Goal: Register for event/course

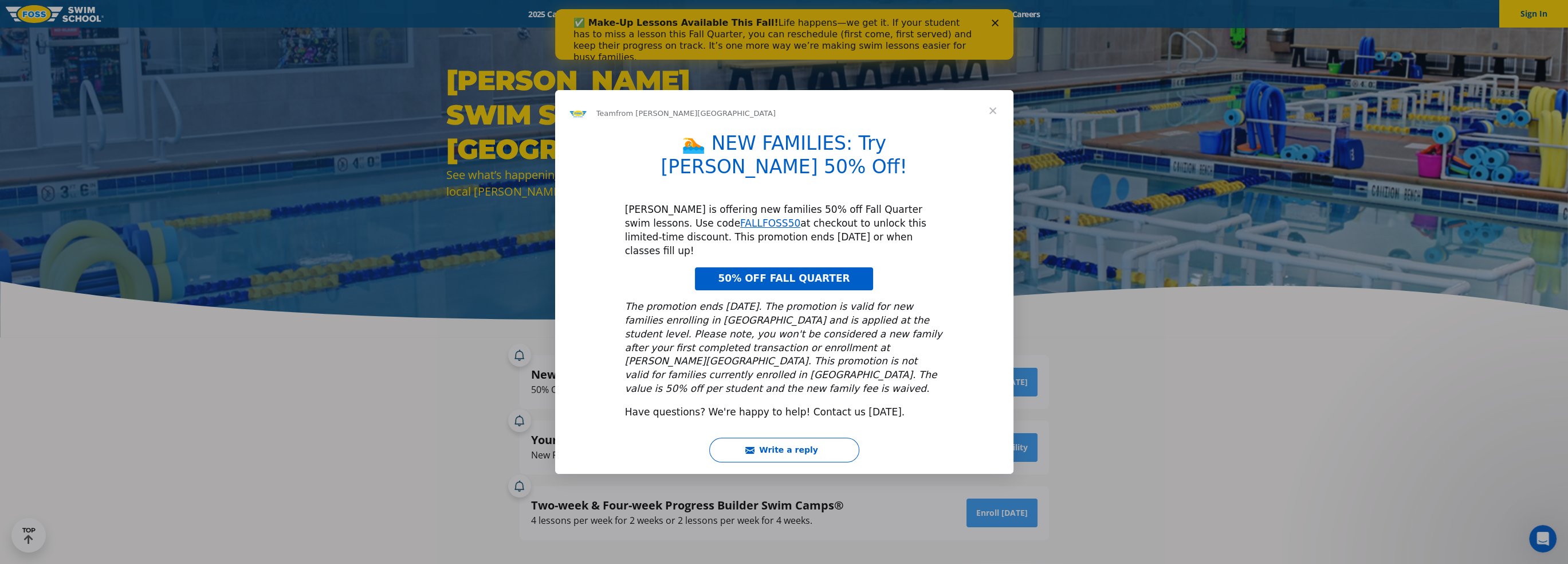
click at [995, 131] on span "Close" at bounding box center [993, 111] width 41 height 41
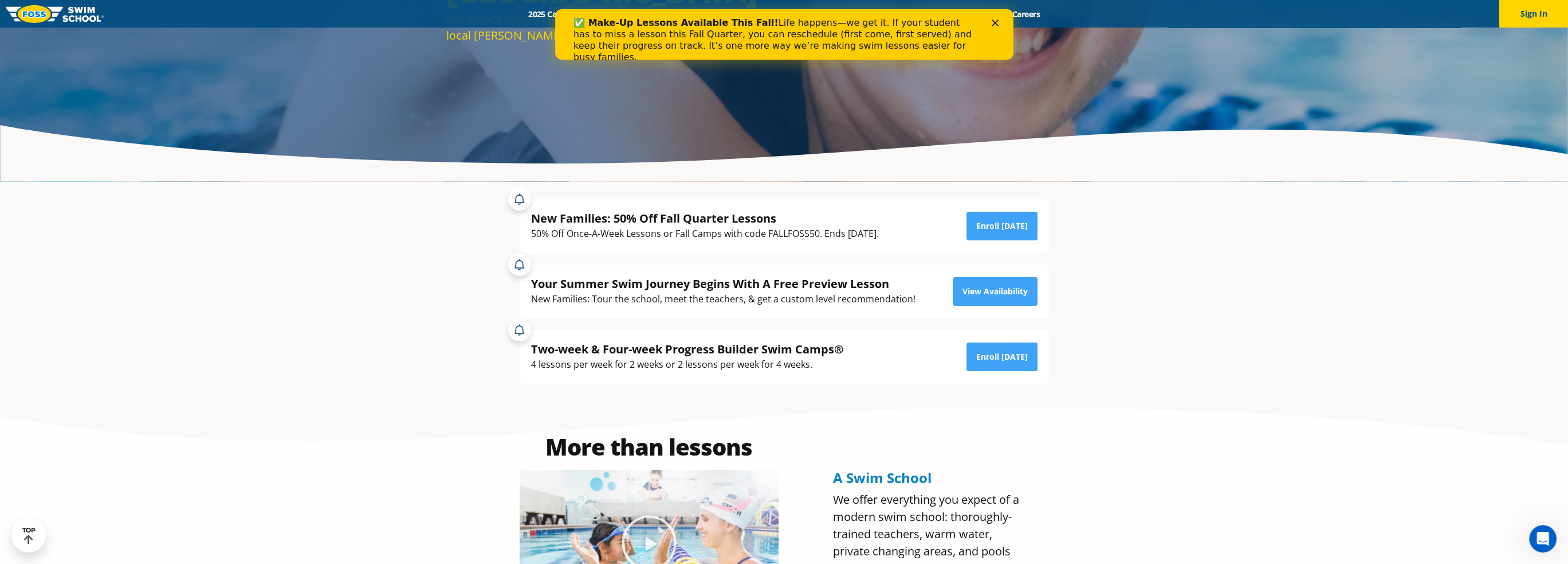
scroll to position [172, 0]
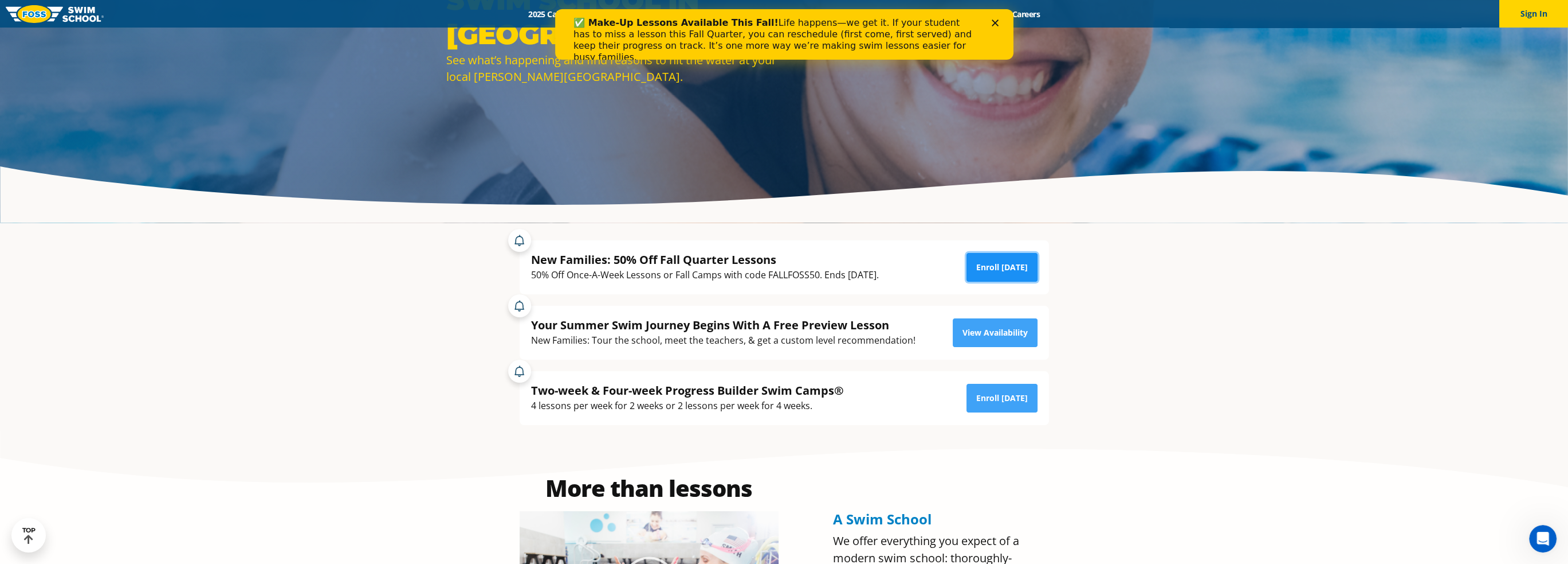
click at [989, 263] on link "Enroll [DATE]" at bounding box center [1002, 267] width 71 height 29
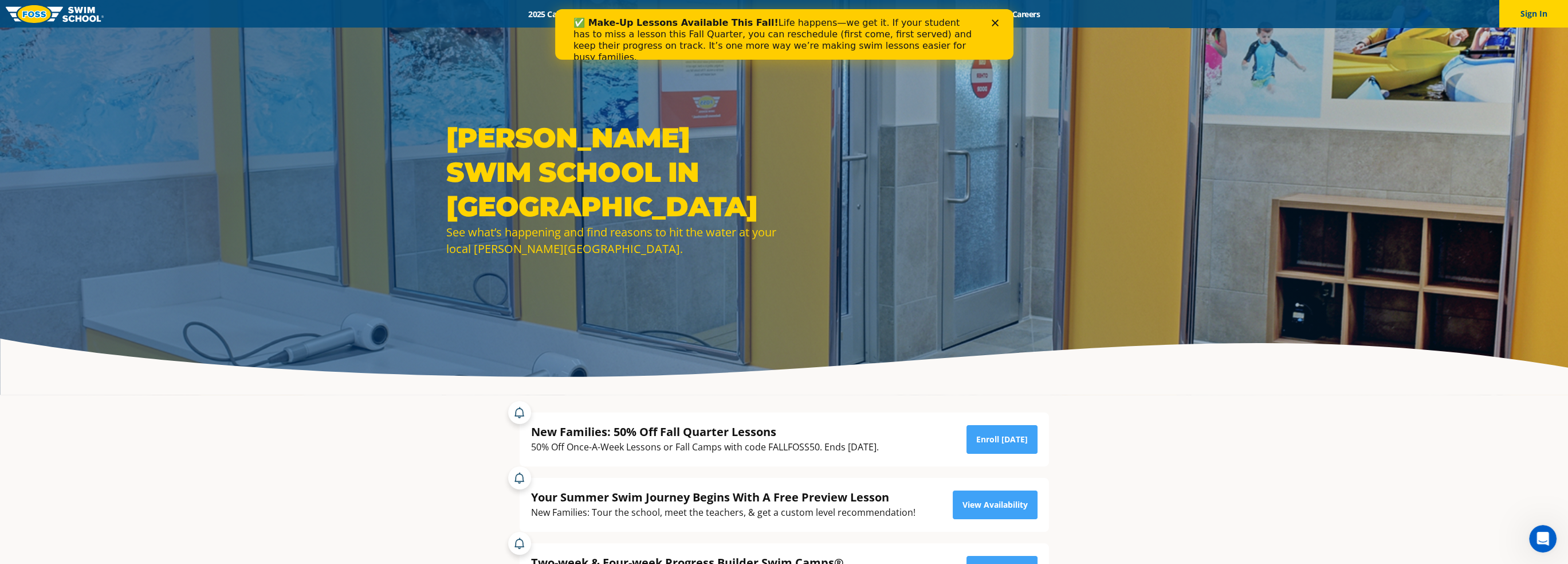
click at [996, 20] on icon "Close" at bounding box center [994, 23] width 7 height 7
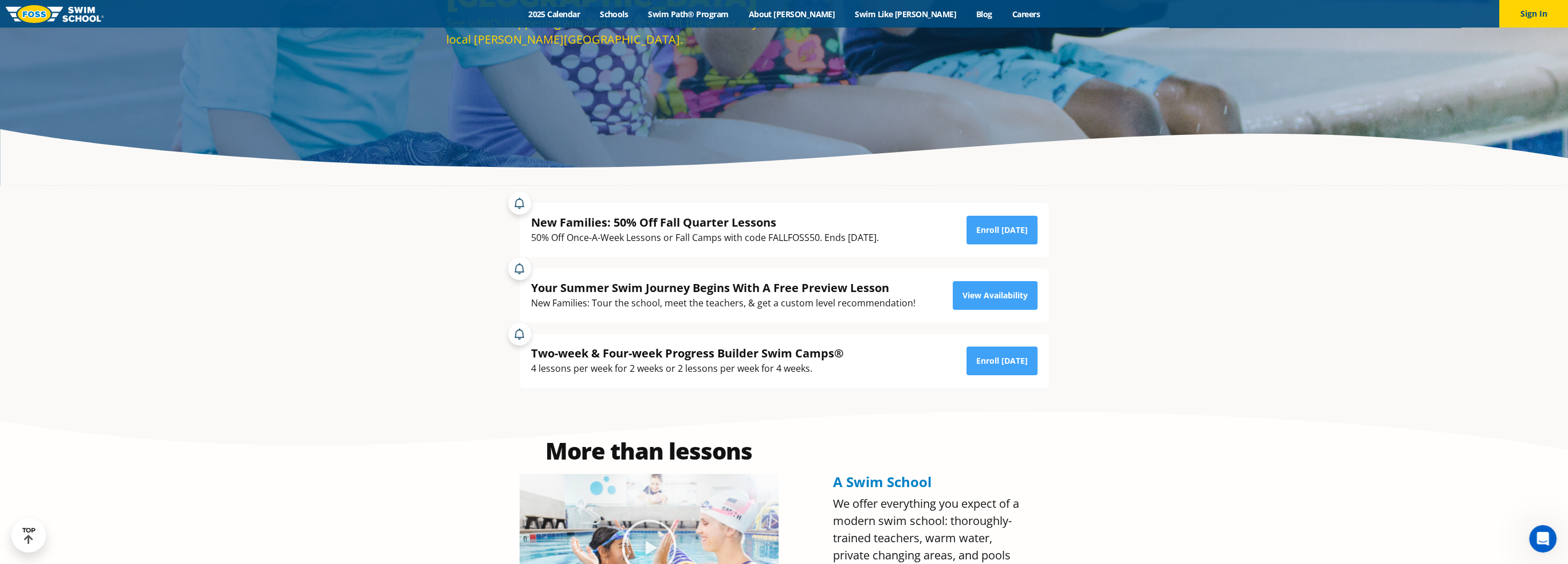
scroll to position [229, 0]
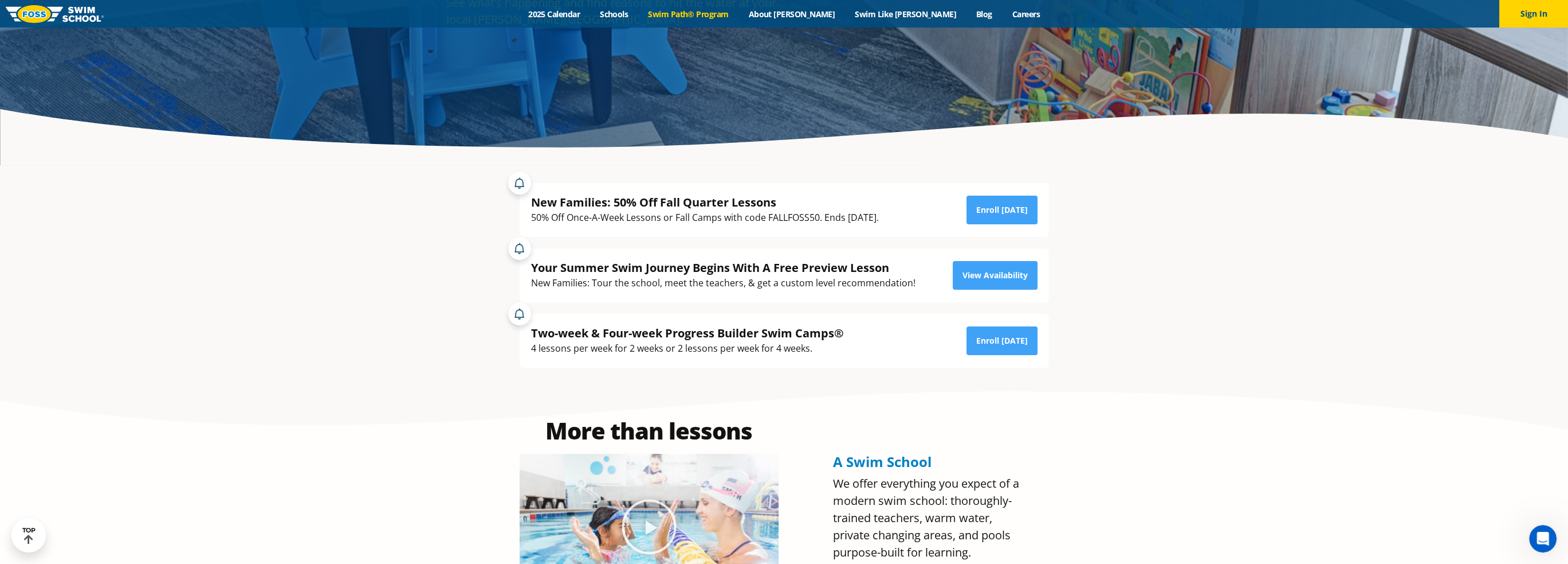
click at [721, 16] on link "Swim Path® Program" at bounding box center [688, 14] width 101 height 11
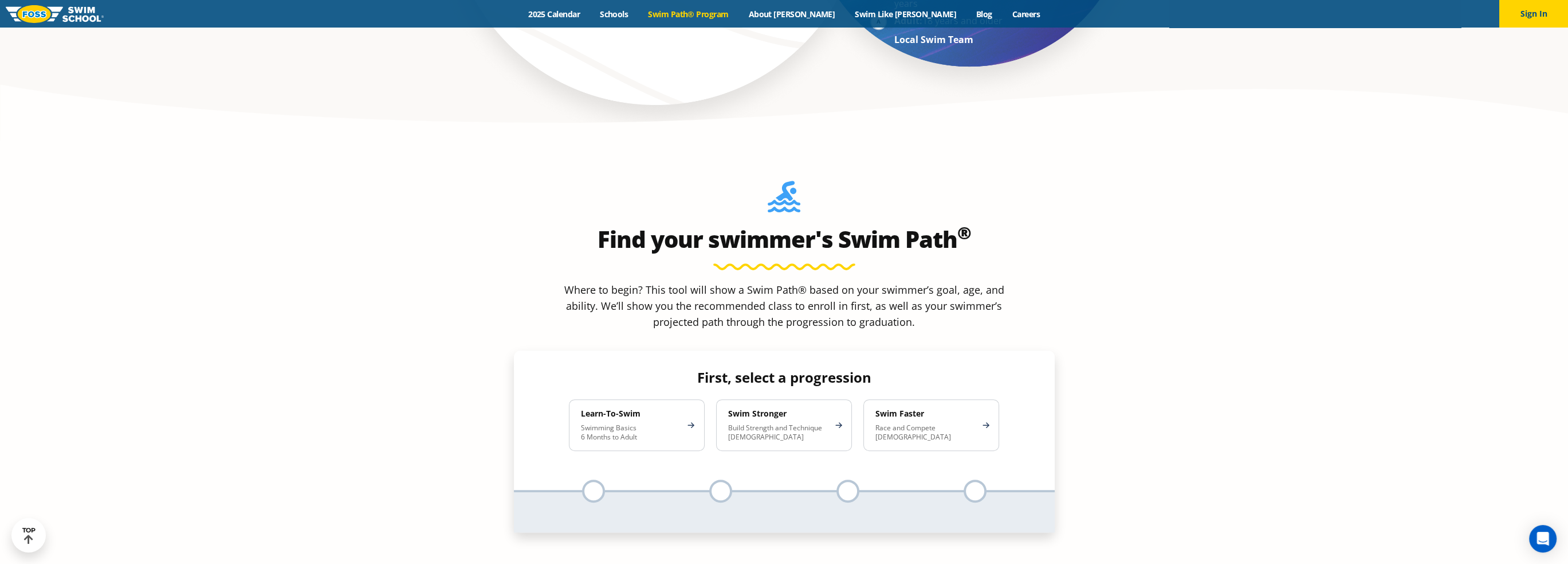
scroll to position [1033, 0]
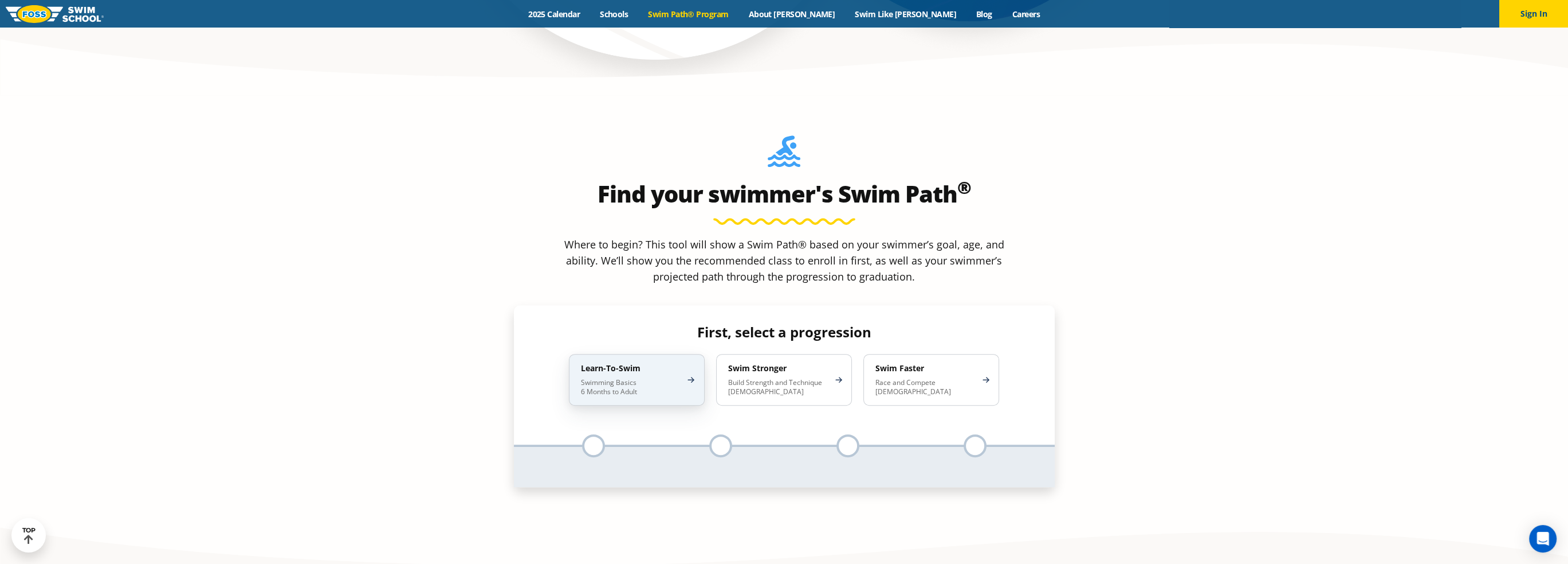
click at [616, 378] on p "Swimming Basics 6 Months to Adult" at bounding box center [631, 387] width 101 height 18
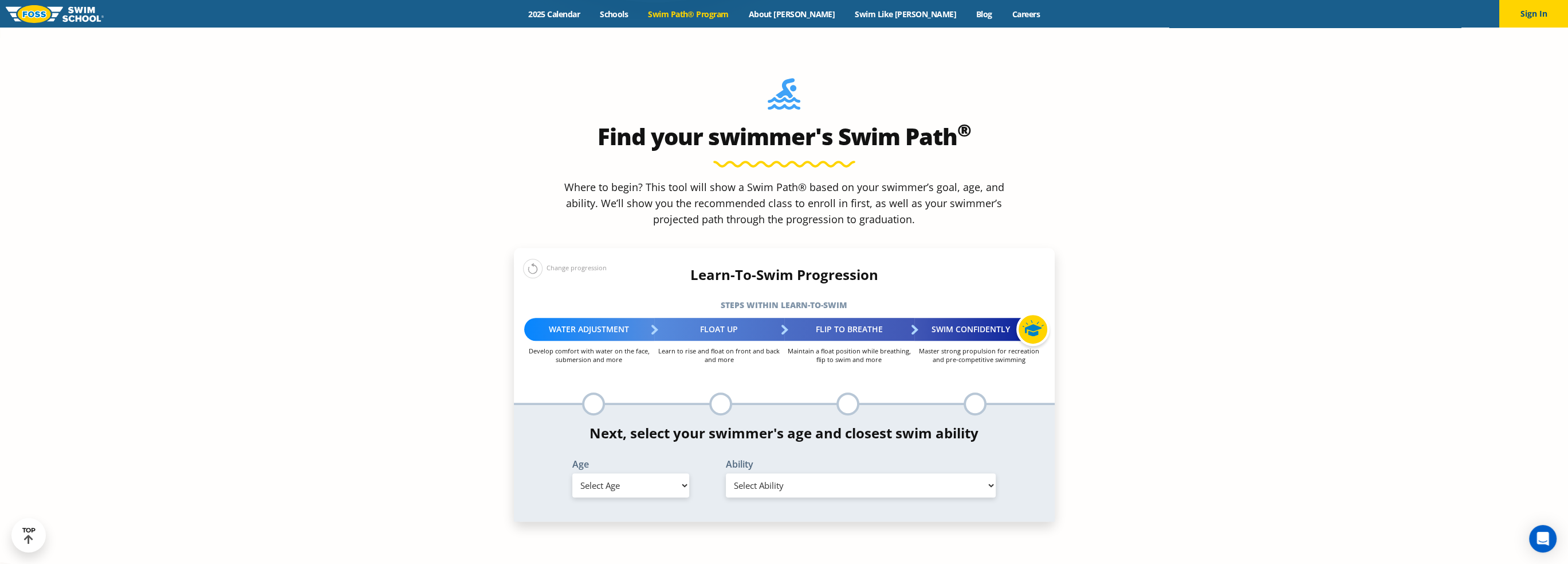
scroll to position [1147, 0]
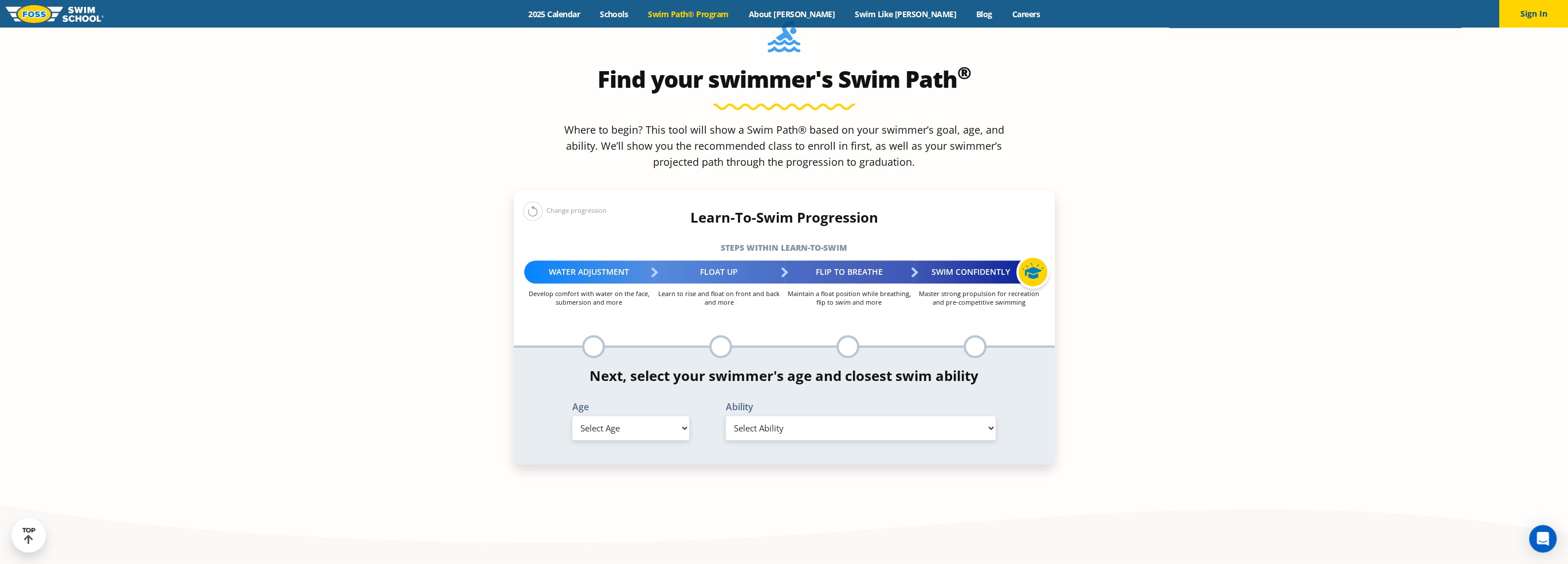
click at [721, 335] on div at bounding box center [721, 346] width 23 height 23
click at [717, 261] on div "Float Up" at bounding box center [719, 272] width 130 height 23
click at [721, 335] on div at bounding box center [721, 346] width 23 height 23
click at [645, 416] on select "Select Age 6 months - 1 year 1 year 2 years 3 years 4 years 5 years 6 years 7 y…" at bounding box center [630, 427] width 117 height 24
select select "4-years"
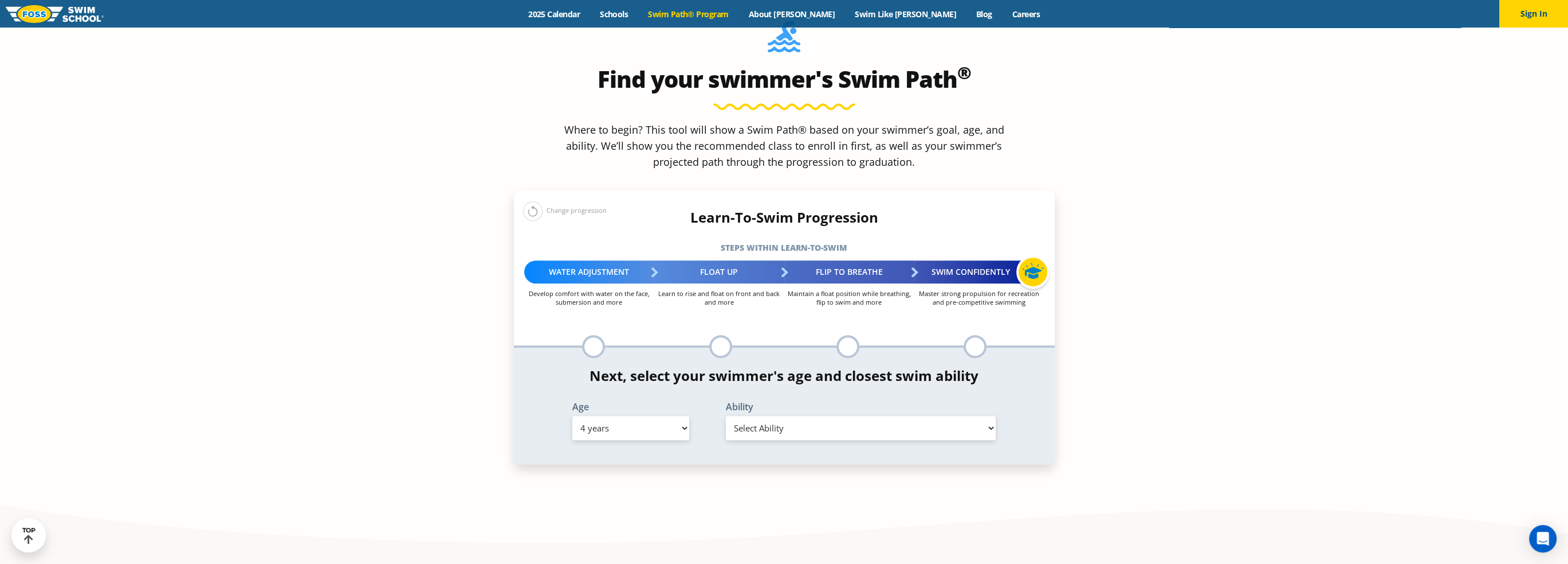
click at [572, 416] on select "Select Age 6 months - 1 year 1 year 2 years 3 years 4 years 5 years 6 years 7 y…" at bounding box center [630, 427] width 117 height 24
click at [836, 416] on select "Select Ability First in-water experience When in the water, reliant on a life j…" at bounding box center [861, 427] width 271 height 24
select select "4-years-when-in-the-water-reliant-on-a-life-jacket-or-floatation-device"
click at [726, 416] on select "Select Ability First in-water experience When in the water, reliant on a life j…" at bounding box center [861, 427] width 271 height 24
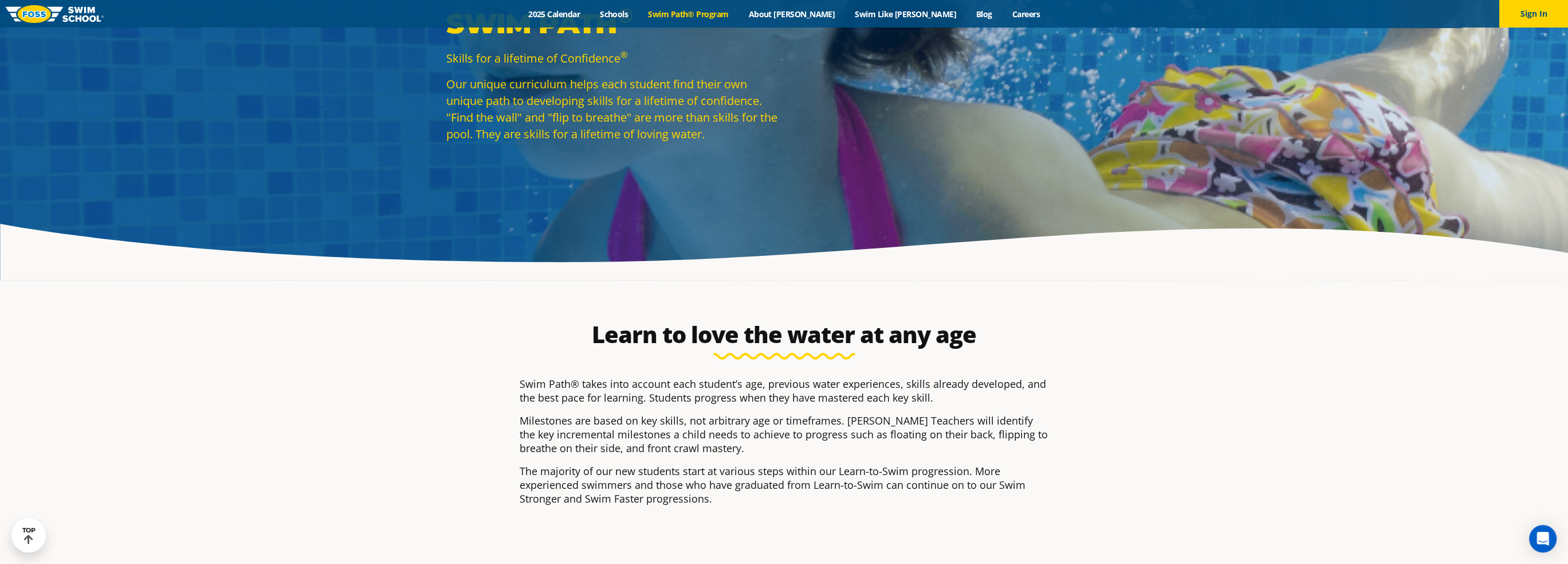
scroll to position [0, 0]
